Goal: Use online tool/utility

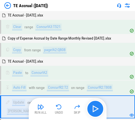
scroll to position [72, 0]
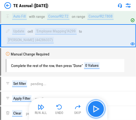
click at [98, 107] on img "button" at bounding box center [95, 109] width 9 height 9
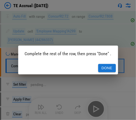
click at [106, 67] on button "Done" at bounding box center [107, 68] width 18 height 9
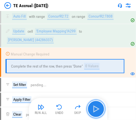
click at [97, 112] on img "button" at bounding box center [95, 109] width 9 height 9
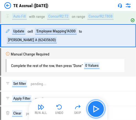
click at [97, 112] on img "button" at bounding box center [95, 109] width 9 height 9
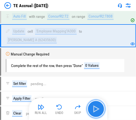
click at [91, 106] on button "button" at bounding box center [96, 109] width 18 height 18
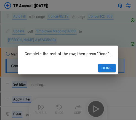
click at [106, 68] on button "Done" at bounding box center [107, 68] width 18 height 9
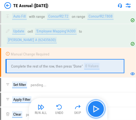
click at [97, 109] on img "button" at bounding box center [95, 109] width 9 height 9
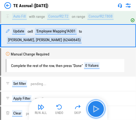
click at [97, 109] on img "button" at bounding box center [95, 109] width 9 height 9
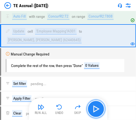
click at [95, 111] on img "button" at bounding box center [95, 109] width 9 height 9
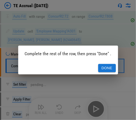
click at [106, 67] on button "Done" at bounding box center [107, 68] width 18 height 9
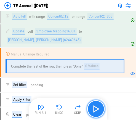
click at [95, 111] on img "button" at bounding box center [95, 109] width 9 height 9
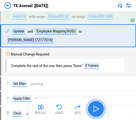
click at [95, 111] on img "button" at bounding box center [95, 109] width 9 height 9
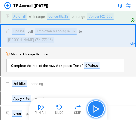
click at [95, 111] on img "button" at bounding box center [95, 109] width 9 height 9
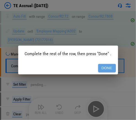
click at [101, 67] on button "Done" at bounding box center [107, 68] width 18 height 9
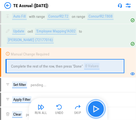
click at [97, 108] on img "button" at bounding box center [95, 109] width 9 height 9
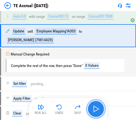
click at [97, 108] on img "button" at bounding box center [95, 109] width 9 height 9
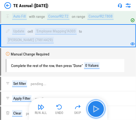
click at [97, 108] on img "button" at bounding box center [95, 109] width 9 height 9
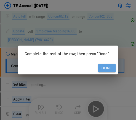
click at [109, 69] on button "Done" at bounding box center [107, 68] width 18 height 9
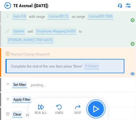
click at [96, 111] on img "button" at bounding box center [95, 109] width 9 height 9
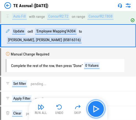
click at [96, 111] on img "button" at bounding box center [95, 109] width 9 height 9
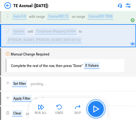
click at [95, 113] on img "button" at bounding box center [95, 109] width 9 height 9
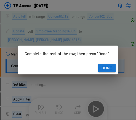
click at [103, 67] on button "Done" at bounding box center [107, 68] width 18 height 9
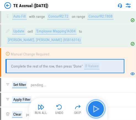
click at [98, 109] on img "button" at bounding box center [95, 109] width 9 height 9
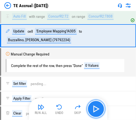
click at [98, 109] on img "button" at bounding box center [95, 109] width 9 height 9
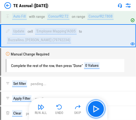
click at [91, 110] on button "button" at bounding box center [96, 109] width 18 height 18
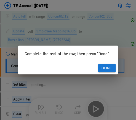
click at [103, 67] on button "Done" at bounding box center [107, 68] width 18 height 9
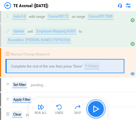
click at [102, 110] on button "button" at bounding box center [96, 109] width 18 height 18
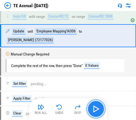
click at [100, 111] on img "button" at bounding box center [95, 109] width 9 height 9
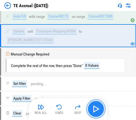
click at [100, 111] on img "button" at bounding box center [95, 109] width 9 height 9
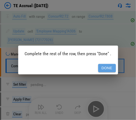
click at [109, 68] on button "Done" at bounding box center [107, 68] width 18 height 9
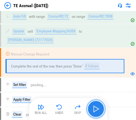
click at [96, 113] on img "button" at bounding box center [95, 109] width 9 height 9
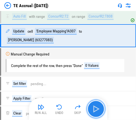
click at [96, 110] on img "button" at bounding box center [95, 109] width 9 height 9
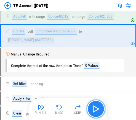
click at [96, 111] on img "button" at bounding box center [95, 109] width 9 height 9
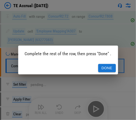
click at [107, 63] on div "Done" at bounding box center [68, 68] width 100 height 13
click at [106, 68] on button "Done" at bounding box center [107, 68] width 18 height 9
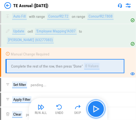
click at [100, 109] on img "button" at bounding box center [95, 109] width 9 height 9
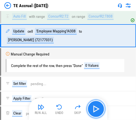
click at [101, 109] on button "button" at bounding box center [96, 109] width 18 height 18
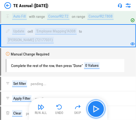
click at [100, 109] on img "button" at bounding box center [95, 109] width 9 height 9
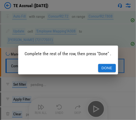
click at [106, 65] on button "Done" at bounding box center [107, 68] width 18 height 9
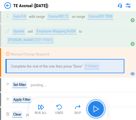
click at [98, 107] on img "button" at bounding box center [95, 109] width 9 height 9
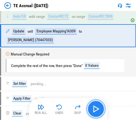
click at [97, 109] on img "button" at bounding box center [95, 109] width 9 height 9
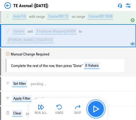
click at [96, 110] on img "button" at bounding box center [95, 109] width 9 height 9
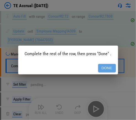
click at [104, 72] on button "Done" at bounding box center [107, 68] width 18 height 9
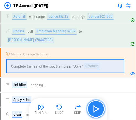
click at [96, 111] on img "button" at bounding box center [95, 109] width 9 height 9
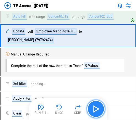
click at [96, 111] on img "button" at bounding box center [95, 109] width 9 height 9
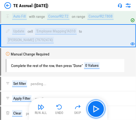
click at [92, 107] on img "button" at bounding box center [95, 109] width 9 height 9
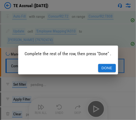
click at [108, 69] on button "Done" at bounding box center [107, 68] width 18 height 9
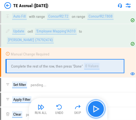
click at [98, 110] on img "button" at bounding box center [95, 109] width 9 height 9
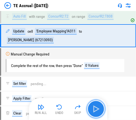
click at [97, 107] on img "button" at bounding box center [95, 109] width 9 height 9
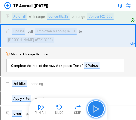
click at [97, 111] on img "button" at bounding box center [95, 109] width 9 height 9
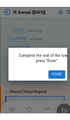
scroll to position [99, 0]
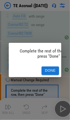
click at [51, 68] on button "Done" at bounding box center [51, 71] width 18 height 9
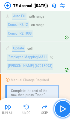
click at [65, 111] on img "button" at bounding box center [63, 109] width 9 height 9
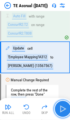
click at [65, 111] on img "button" at bounding box center [63, 109] width 9 height 9
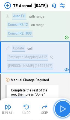
click at [64, 111] on img "button" at bounding box center [63, 109] width 9 height 9
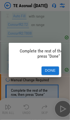
scroll to position [130, 0]
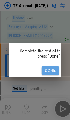
click at [53, 67] on button "Done" at bounding box center [51, 71] width 18 height 9
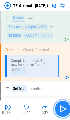
click at [66, 111] on img "button" at bounding box center [63, 109] width 9 height 9
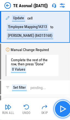
click at [66, 111] on img "button" at bounding box center [63, 109] width 9 height 9
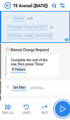
click at [64, 111] on img "button" at bounding box center [63, 109] width 9 height 9
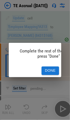
click at [50, 69] on button "Done" at bounding box center [51, 71] width 18 height 9
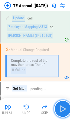
click at [64, 111] on img "button" at bounding box center [63, 109] width 9 height 9
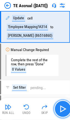
click at [64, 111] on img "button" at bounding box center [63, 109] width 9 height 9
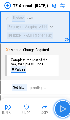
click at [63, 108] on img "button" at bounding box center [63, 109] width 9 height 9
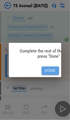
click at [50, 67] on button "Done" at bounding box center [51, 71] width 18 height 9
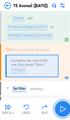
click at [63, 110] on img "button" at bounding box center [63, 109] width 9 height 9
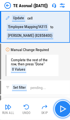
click at [63, 110] on img "button" at bounding box center [63, 109] width 9 height 9
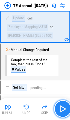
click at [63, 110] on img "button" at bounding box center [63, 109] width 9 height 9
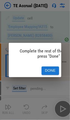
click at [53, 69] on button "Done" at bounding box center [51, 71] width 18 height 9
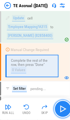
click at [63, 109] on img "button" at bounding box center [63, 109] width 9 height 9
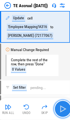
click at [64, 110] on img "button" at bounding box center [63, 109] width 9 height 9
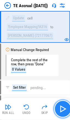
click at [67, 110] on img "button" at bounding box center [63, 109] width 9 height 9
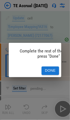
click at [49, 69] on button "Done" at bounding box center [51, 71] width 18 height 9
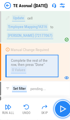
click at [65, 110] on img "button" at bounding box center [63, 109] width 9 height 9
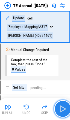
click at [65, 111] on img "button" at bounding box center [63, 109] width 9 height 9
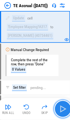
click at [65, 111] on img "button" at bounding box center [63, 109] width 9 height 9
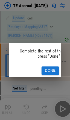
click at [50, 69] on button "Done" at bounding box center [51, 71] width 18 height 9
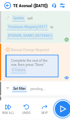
click at [65, 111] on img "button" at bounding box center [63, 109] width 9 height 9
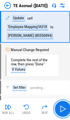
click at [64, 109] on img "button" at bounding box center [63, 109] width 9 height 9
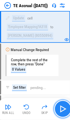
click at [63, 106] on img "button" at bounding box center [63, 109] width 9 height 9
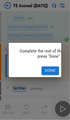
click at [50, 67] on button "Done" at bounding box center [51, 71] width 18 height 9
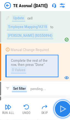
click at [62, 108] on img "button" at bounding box center [63, 109] width 9 height 9
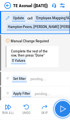
click at [64, 109] on img "button" at bounding box center [63, 109] width 9 height 9
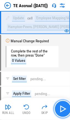
click at [63, 111] on img "button" at bounding box center [63, 109] width 9 height 9
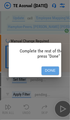
click at [49, 68] on button "Done" at bounding box center [51, 71] width 18 height 9
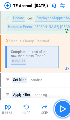
click at [64, 113] on img "button" at bounding box center [63, 109] width 9 height 9
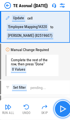
click at [64, 111] on img "button" at bounding box center [63, 109] width 9 height 9
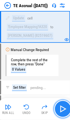
click at [64, 111] on img "button" at bounding box center [63, 109] width 9 height 9
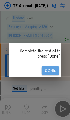
click at [50, 68] on button "Done" at bounding box center [51, 71] width 18 height 9
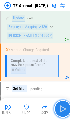
click at [62, 110] on img "button" at bounding box center [63, 109] width 9 height 9
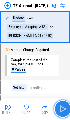
click at [62, 110] on img "button" at bounding box center [63, 109] width 9 height 9
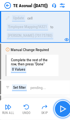
click at [62, 110] on img "button" at bounding box center [63, 109] width 9 height 9
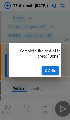
drag, startPoint x: 60, startPoint y: 68, endPoint x: 56, endPoint y: 69, distance: 4.1
click at [60, 68] on div "Done" at bounding box center [35, 70] width 53 height 13
click at [53, 69] on button "Done" at bounding box center [51, 71] width 18 height 9
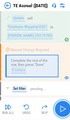
click at [64, 110] on img "button" at bounding box center [63, 109] width 9 height 9
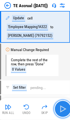
click at [60, 107] on img "button" at bounding box center [63, 109] width 9 height 9
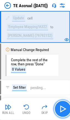
click at [62, 108] on img "button" at bounding box center [63, 109] width 9 height 9
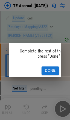
click at [48, 70] on button "Done" at bounding box center [51, 71] width 18 height 9
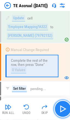
click at [65, 105] on img "button" at bounding box center [63, 109] width 9 height 9
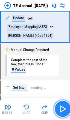
click at [64, 112] on img "button" at bounding box center [63, 109] width 9 height 9
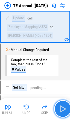
click at [61, 106] on img "button" at bounding box center [63, 109] width 9 height 9
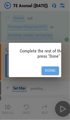
click at [50, 70] on button "Done" at bounding box center [51, 71] width 18 height 9
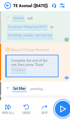
click at [65, 111] on img "button" at bounding box center [63, 109] width 9 height 9
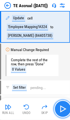
click at [63, 110] on img "button" at bounding box center [63, 109] width 9 height 9
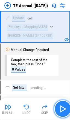
click at [64, 111] on img "button" at bounding box center [63, 109] width 9 height 9
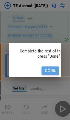
click at [45, 68] on button "Done" at bounding box center [51, 71] width 18 height 9
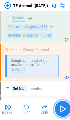
click at [64, 109] on img "button" at bounding box center [63, 109] width 9 height 9
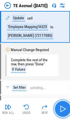
click at [64, 109] on img "button" at bounding box center [63, 109] width 9 height 9
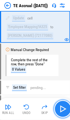
click at [65, 112] on img "button" at bounding box center [63, 109] width 9 height 9
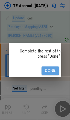
click at [55, 69] on button "Done" at bounding box center [51, 71] width 18 height 9
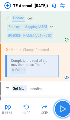
click at [65, 115] on button "button" at bounding box center [63, 109] width 18 height 18
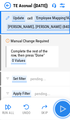
click at [64, 113] on img "button" at bounding box center [63, 109] width 9 height 9
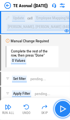
click at [64, 113] on img "button" at bounding box center [63, 109] width 9 height 9
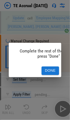
click at [55, 67] on button "Done" at bounding box center [51, 71] width 18 height 9
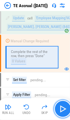
click at [61, 110] on img "button" at bounding box center [63, 109] width 9 height 9
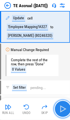
click at [61, 110] on img "button" at bounding box center [63, 109] width 9 height 9
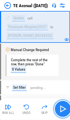
click at [61, 110] on img "button" at bounding box center [63, 109] width 9 height 9
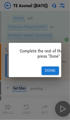
click at [50, 69] on button "Done" at bounding box center [51, 71] width 18 height 9
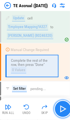
click at [63, 107] on img "button" at bounding box center [63, 109] width 9 height 9
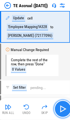
click at [63, 107] on img "button" at bounding box center [63, 109] width 9 height 9
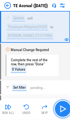
click at [59, 108] on img "button" at bounding box center [63, 109] width 9 height 9
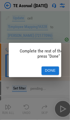
click at [48, 64] on div "Done" at bounding box center [35, 70] width 53 height 13
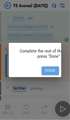
click at [52, 69] on button "Done" at bounding box center [51, 71] width 18 height 9
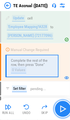
click at [67, 112] on img "button" at bounding box center [63, 109] width 9 height 9
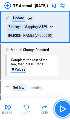
click at [65, 109] on img "button" at bounding box center [63, 109] width 9 height 9
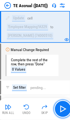
click at [58, 108] on button "button" at bounding box center [63, 109] width 18 height 18
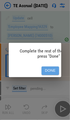
drag, startPoint x: 51, startPoint y: 68, endPoint x: 57, endPoint y: 84, distance: 16.9
click at [51, 69] on button "Done" at bounding box center [51, 71] width 18 height 9
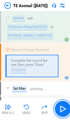
click at [62, 105] on button "button" at bounding box center [63, 109] width 18 height 18
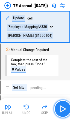
click at [64, 108] on img "button" at bounding box center [63, 109] width 9 height 9
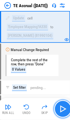
click at [64, 108] on img "button" at bounding box center [63, 109] width 9 height 9
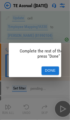
click at [48, 69] on button "Done" at bounding box center [51, 71] width 18 height 9
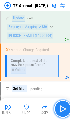
click at [64, 104] on button "button" at bounding box center [63, 109] width 18 height 18
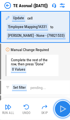
click at [64, 108] on img "button" at bounding box center [63, 109] width 9 height 9
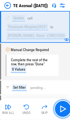
click at [64, 106] on img "button" at bounding box center [63, 109] width 9 height 9
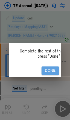
click at [48, 69] on button "Done" at bounding box center [51, 71] width 18 height 9
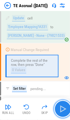
click at [64, 109] on img "button" at bounding box center [63, 109] width 9 height 9
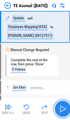
click at [64, 109] on img "button" at bounding box center [63, 109] width 9 height 9
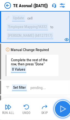
click at [64, 108] on img "button" at bounding box center [63, 109] width 9 height 9
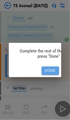
click at [47, 70] on button "Done" at bounding box center [51, 71] width 18 height 9
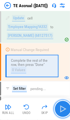
click at [63, 109] on img "button" at bounding box center [63, 109] width 9 height 9
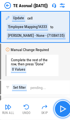
click at [63, 109] on img "button" at bounding box center [63, 109] width 9 height 9
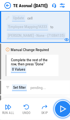
click at [62, 111] on img "button" at bounding box center [63, 109] width 9 height 9
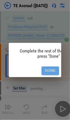
click at [50, 68] on button "Done" at bounding box center [51, 71] width 18 height 9
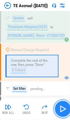
click at [67, 110] on img "button" at bounding box center [63, 109] width 9 height 9
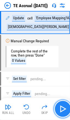
click at [66, 110] on img "button" at bounding box center [63, 109] width 9 height 9
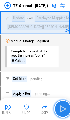
click at [62, 114] on button "button" at bounding box center [63, 109] width 18 height 18
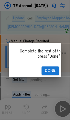
drag, startPoint x: 49, startPoint y: 68, endPoint x: 52, endPoint y: 72, distance: 4.4
click at [50, 68] on button "Done" at bounding box center [51, 71] width 18 height 9
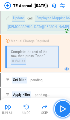
click at [68, 114] on button "button" at bounding box center [63, 109] width 18 height 18
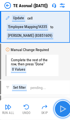
click at [66, 112] on img "button" at bounding box center [63, 109] width 9 height 9
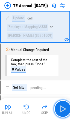
click at [62, 108] on img "button" at bounding box center [63, 109] width 9 height 9
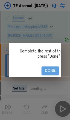
click at [51, 69] on button "Done" at bounding box center [51, 71] width 18 height 9
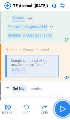
click at [64, 108] on img "button" at bounding box center [63, 109] width 9 height 9
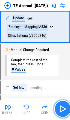
click at [64, 108] on img "button" at bounding box center [63, 109] width 9 height 9
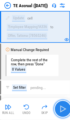
click at [62, 109] on img "button" at bounding box center [63, 109] width 9 height 9
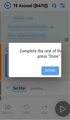
click at [54, 67] on button "Done" at bounding box center [51, 71] width 18 height 9
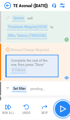
click at [65, 110] on img "button" at bounding box center [63, 109] width 9 height 9
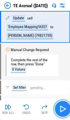
click at [64, 110] on img "button" at bounding box center [63, 109] width 9 height 9
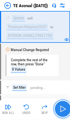
click at [64, 110] on img "button" at bounding box center [63, 109] width 9 height 9
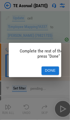
click at [48, 67] on button "Done" at bounding box center [51, 71] width 18 height 9
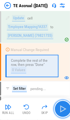
click at [65, 106] on img "button" at bounding box center [63, 109] width 9 height 9
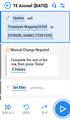
click at [66, 109] on img "button" at bounding box center [63, 109] width 9 height 9
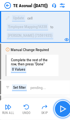
click at [64, 110] on img "button" at bounding box center [63, 109] width 9 height 9
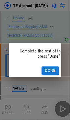
click at [52, 67] on button "Done" at bounding box center [51, 71] width 18 height 9
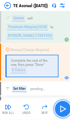
click at [65, 110] on img "button" at bounding box center [63, 109] width 9 height 9
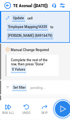
click at [65, 110] on img "button" at bounding box center [63, 109] width 9 height 9
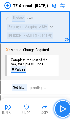
click at [65, 110] on img "button" at bounding box center [63, 109] width 9 height 9
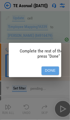
click at [54, 70] on button "Done" at bounding box center [51, 71] width 18 height 9
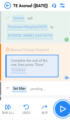
click at [63, 110] on img "button" at bounding box center [63, 109] width 9 height 9
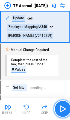
click at [63, 110] on img "button" at bounding box center [63, 109] width 9 height 9
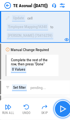
click at [63, 110] on img "button" at bounding box center [63, 109] width 9 height 9
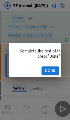
click at [46, 68] on button "Done" at bounding box center [51, 71] width 18 height 9
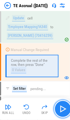
click at [61, 105] on img "button" at bounding box center [63, 109] width 9 height 9
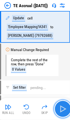
click at [63, 108] on img "button" at bounding box center [63, 109] width 9 height 9
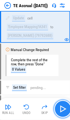
click at [64, 109] on img "button" at bounding box center [63, 109] width 9 height 9
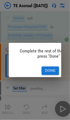
click at [44, 67] on button "Done" at bounding box center [51, 71] width 18 height 9
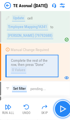
click at [63, 111] on img "button" at bounding box center [63, 109] width 9 height 9
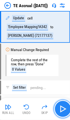
click at [62, 110] on img "button" at bounding box center [63, 109] width 9 height 9
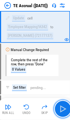
click at [62, 109] on img "button" at bounding box center [63, 109] width 9 height 9
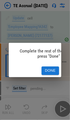
click at [48, 69] on button "Done" at bounding box center [51, 71] width 18 height 9
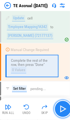
click at [65, 107] on img "button" at bounding box center [63, 109] width 9 height 9
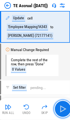
click at [65, 106] on img "button" at bounding box center [63, 109] width 9 height 9
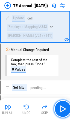
click at [65, 106] on img "button" at bounding box center [63, 109] width 9 height 9
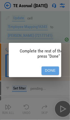
click at [47, 68] on button "Done" at bounding box center [51, 71] width 18 height 9
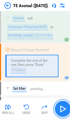
click at [63, 108] on img "button" at bounding box center [63, 109] width 9 height 9
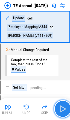
click at [63, 108] on img "button" at bounding box center [63, 109] width 9 height 9
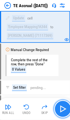
click at [63, 108] on img "button" at bounding box center [63, 109] width 9 height 9
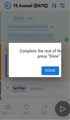
click at [57, 69] on button "Done" at bounding box center [51, 71] width 18 height 9
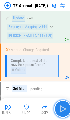
click at [62, 108] on img "button" at bounding box center [63, 109] width 9 height 9
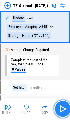
click at [62, 108] on img "button" at bounding box center [63, 109] width 9 height 9
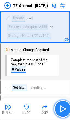
click at [62, 108] on img "button" at bounding box center [63, 109] width 9 height 9
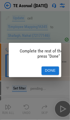
click at [45, 72] on button "Done" at bounding box center [51, 71] width 18 height 9
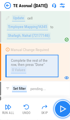
click at [62, 110] on img "button" at bounding box center [63, 109] width 9 height 9
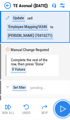
click at [64, 109] on img "button" at bounding box center [63, 109] width 9 height 9
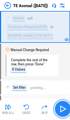
click at [64, 111] on img "button" at bounding box center [63, 109] width 9 height 9
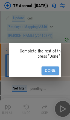
click at [55, 67] on button "Done" at bounding box center [51, 71] width 18 height 9
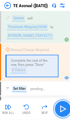
click at [64, 109] on img "button" at bounding box center [63, 109] width 9 height 9
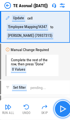
click at [64, 109] on img "button" at bounding box center [63, 109] width 9 height 9
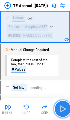
click at [63, 109] on img "button" at bounding box center [63, 109] width 9 height 9
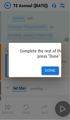
drag, startPoint x: 51, startPoint y: 67, endPoint x: 52, endPoint y: 73, distance: 5.6
click at [51, 67] on button "Done" at bounding box center [51, 71] width 18 height 9
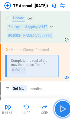
click at [65, 111] on img "button" at bounding box center [63, 109] width 9 height 9
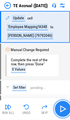
click at [65, 111] on img "button" at bounding box center [63, 109] width 9 height 9
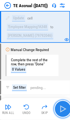
click at [65, 111] on img "button" at bounding box center [63, 109] width 9 height 9
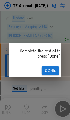
click at [44, 67] on button "Done" at bounding box center [51, 71] width 18 height 9
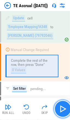
click at [66, 111] on img "button" at bounding box center [63, 109] width 9 height 9
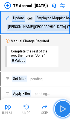
click at [65, 110] on img "button" at bounding box center [63, 109] width 9 height 9
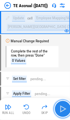
click at [62, 108] on img "button" at bounding box center [63, 109] width 9 height 9
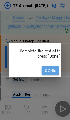
click at [49, 68] on button "Done" at bounding box center [51, 71] width 18 height 9
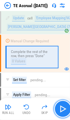
click at [61, 108] on img "button" at bounding box center [63, 109] width 9 height 9
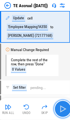
click at [65, 110] on img "button" at bounding box center [63, 109] width 9 height 9
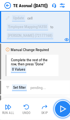
click at [62, 109] on img "button" at bounding box center [63, 109] width 9 height 9
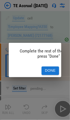
click at [51, 68] on button "Done" at bounding box center [51, 71] width 18 height 9
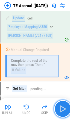
click at [64, 107] on img "button" at bounding box center [63, 109] width 9 height 9
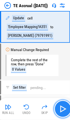
click at [64, 107] on img "button" at bounding box center [63, 109] width 9 height 9
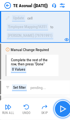
click at [64, 107] on img "button" at bounding box center [63, 109] width 9 height 9
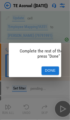
click at [53, 67] on button "Done" at bounding box center [51, 71] width 18 height 9
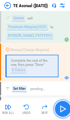
click at [63, 108] on img "button" at bounding box center [63, 109] width 9 height 9
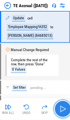
click at [63, 108] on img "button" at bounding box center [63, 109] width 9 height 9
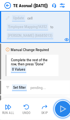
click at [65, 109] on img "button" at bounding box center [63, 109] width 9 height 9
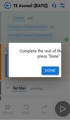
click at [50, 67] on button "Done" at bounding box center [51, 71] width 18 height 9
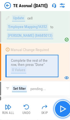
click at [64, 109] on img "button" at bounding box center [63, 109] width 9 height 9
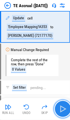
click at [62, 108] on img "button" at bounding box center [63, 109] width 9 height 9
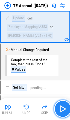
click at [60, 107] on img "button" at bounding box center [63, 109] width 9 height 9
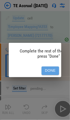
click at [54, 69] on button "Done" at bounding box center [51, 71] width 18 height 9
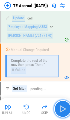
click at [63, 111] on img "button" at bounding box center [63, 109] width 9 height 9
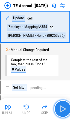
click at [64, 110] on img "button" at bounding box center [63, 109] width 9 height 9
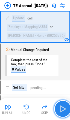
click at [63, 108] on img "button" at bounding box center [63, 109] width 9 height 9
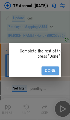
click at [50, 69] on button "Done" at bounding box center [51, 71] width 18 height 9
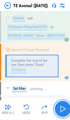
click at [63, 111] on img "button" at bounding box center [63, 109] width 9 height 9
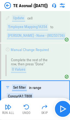
scroll to position [159, 0]
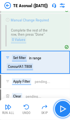
click at [67, 109] on img "button" at bounding box center [63, 109] width 9 height 9
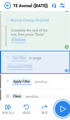
click at [67, 109] on img "button" at bounding box center [63, 109] width 9 height 9
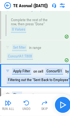
scroll to position [185, 0]
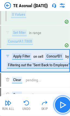
click at [66, 109] on img "button" at bounding box center [63, 105] width 9 height 9
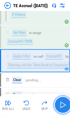
click at [64, 107] on img "button" at bounding box center [63, 105] width 9 height 9
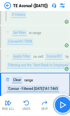
click at [64, 107] on img "button" at bounding box center [63, 105] width 9 height 9
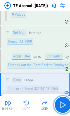
click at [62, 103] on img "button" at bounding box center [63, 105] width 9 height 9
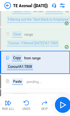
scroll to position [231, 0]
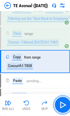
click at [62, 103] on img "button" at bounding box center [63, 105] width 9 height 9
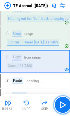
click at [62, 103] on img "button" at bounding box center [63, 105] width 9 height 9
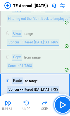
click at [62, 103] on img "button" at bounding box center [63, 105] width 9 height 9
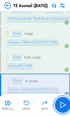
click at [62, 103] on img "button" at bounding box center [63, 105] width 9 height 9
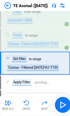
scroll to position [277, 0]
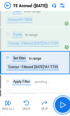
click at [62, 103] on img "button" at bounding box center [63, 105] width 9 height 9
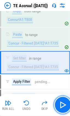
click at [62, 103] on img "button" at bounding box center [63, 105] width 9 height 9
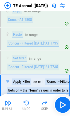
scroll to position [300, 0]
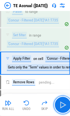
click at [62, 103] on img "button" at bounding box center [63, 105] width 9 height 9
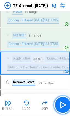
click at [62, 103] on img "button" at bounding box center [63, 105] width 9 height 9
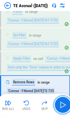
click at [62, 103] on img "button" at bounding box center [63, 105] width 9 height 9
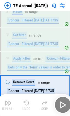
click at [62, 103] on div "Run All Undo Skip" at bounding box center [35, 105] width 73 height 18
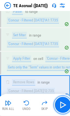
click at [62, 103] on img "button" at bounding box center [63, 105] width 9 height 9
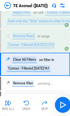
scroll to position [347, 0]
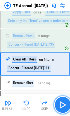
click at [62, 103] on img "button" at bounding box center [63, 105] width 9 height 9
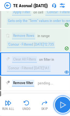
click at [62, 103] on img "button" at bounding box center [63, 105] width 9 height 9
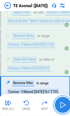
click at [62, 103] on img "button" at bounding box center [63, 105] width 9 height 9
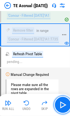
scroll to position [402, 0]
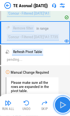
click at [65, 105] on img "button" at bounding box center [63, 105] width 9 height 9
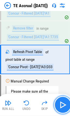
click at [64, 105] on img "button" at bounding box center [63, 105] width 9 height 9
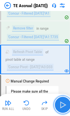
click at [64, 106] on img "button" at bounding box center [63, 105] width 9 height 9
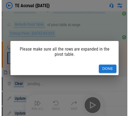
scroll to position [297, 0]
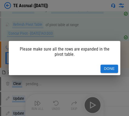
click at [113, 68] on button "Done" at bounding box center [110, 69] width 18 height 9
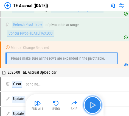
click at [95, 105] on img "button" at bounding box center [92, 105] width 9 height 9
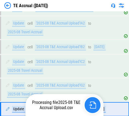
scroll to position [413, 0]
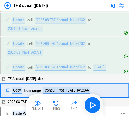
click at [125, 111] on icon at bounding box center [123, 113] width 5 height 5
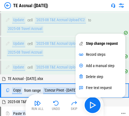
click at [125, 111] on icon at bounding box center [123, 113] width 5 height 5
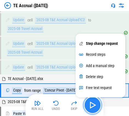
click at [96, 107] on img "button" at bounding box center [92, 105] width 9 height 9
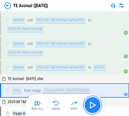
click at [93, 105] on img "button" at bounding box center [92, 105] width 9 height 9
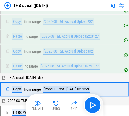
scroll to position [575, 0]
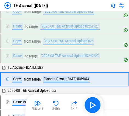
click at [122, 114] on icon at bounding box center [123, 116] width 5 height 5
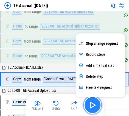
click at [92, 105] on img "button" at bounding box center [92, 105] width 9 height 9
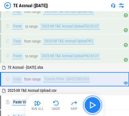
click at [97, 105] on button "button" at bounding box center [93, 105] width 18 height 18
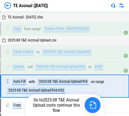
scroll to position [639, 0]
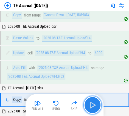
click at [94, 103] on img "button" at bounding box center [92, 105] width 9 height 9
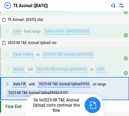
scroll to position [715, 0]
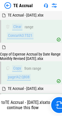
scroll to position [165, 0]
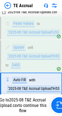
scroll to position [1118, 0]
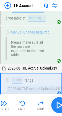
scroll to position [474, 0]
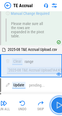
click at [58, 105] on img "button" at bounding box center [58, 105] width 9 height 9
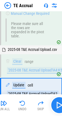
scroll to position [501, 0]
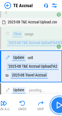
click at [57, 105] on img "button" at bounding box center [58, 105] width 9 height 9
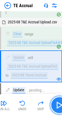
click at [57, 105] on img "button" at bounding box center [58, 105] width 9 height 9
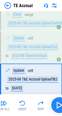
scroll to position [533, 0]
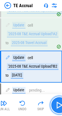
click at [57, 105] on img "button" at bounding box center [58, 105] width 9 height 9
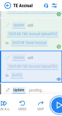
click at [57, 105] on img "button" at bounding box center [58, 105] width 9 height 9
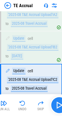
scroll to position [565, 0]
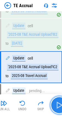
click at [57, 105] on img "button" at bounding box center [58, 105] width 9 height 9
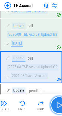
click at [57, 105] on img "button" at bounding box center [58, 105] width 9 height 9
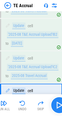
scroll to position [597, 0]
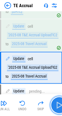
click at [57, 105] on img "button" at bounding box center [58, 105] width 9 height 9
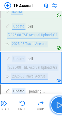
click at [57, 105] on img "button" at bounding box center [58, 105] width 9 height 9
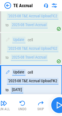
scroll to position [629, 0]
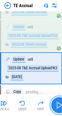
click at [57, 105] on img "button" at bounding box center [58, 105] width 9 height 9
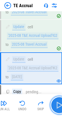
click at [57, 105] on img "button" at bounding box center [58, 105] width 9 height 9
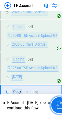
click at [57, 105] on img "button" at bounding box center [58, 105] width 7 height 7
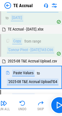
scroll to position [695, 0]
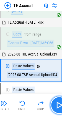
click at [54, 105] on button "button" at bounding box center [59, 105] width 18 height 18
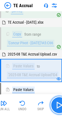
click at [56, 105] on img "button" at bounding box center [58, 105] width 9 height 9
